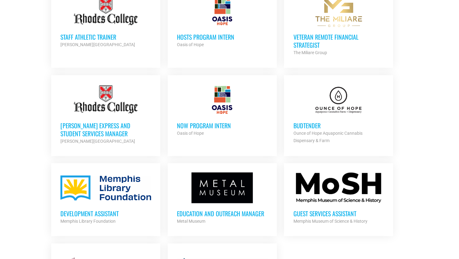
scroll to position [572, 0]
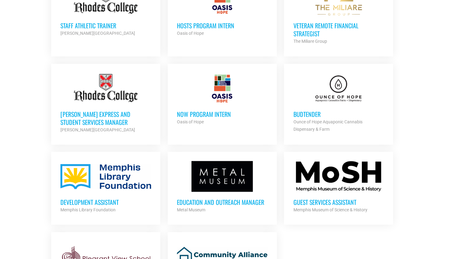
click at [310, 112] on h3 "Budtender" at bounding box center [338, 114] width 91 height 8
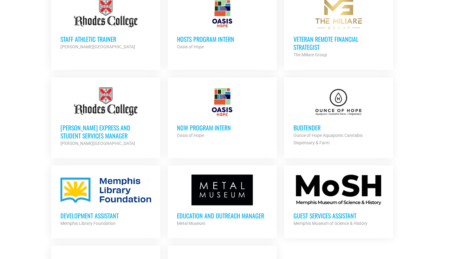
scroll to position [559, 0]
click at [98, 213] on h3 "Development Assistant" at bounding box center [105, 215] width 91 height 8
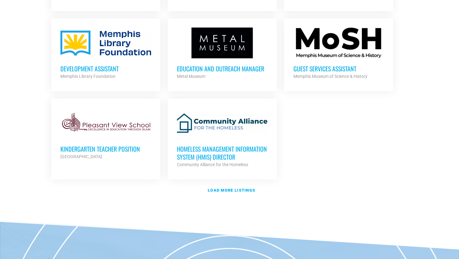
scroll to position [704, 0]
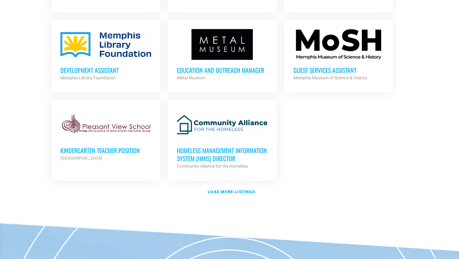
click at [323, 67] on h3 "Guest Services Assistant" at bounding box center [338, 70] width 91 height 8
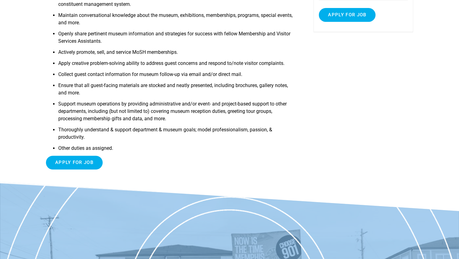
scroll to position [130, 0]
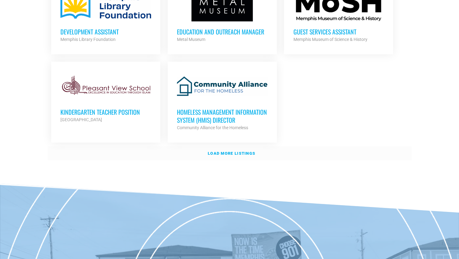
scroll to position [742, 0]
click at [236, 152] on strong "Load more listings" at bounding box center [231, 154] width 47 height 5
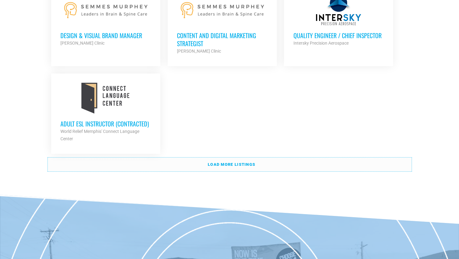
scroll to position [1379, 0]
click at [168, 164] on link "Load more listings" at bounding box center [229, 164] width 363 height 14
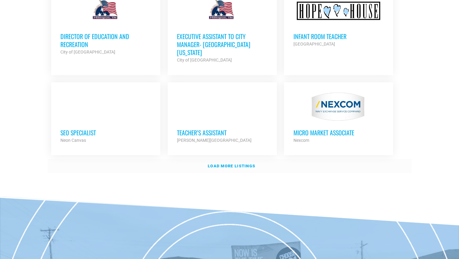
scroll to position [1931, 0]
